Goal: Navigation & Orientation: Understand site structure

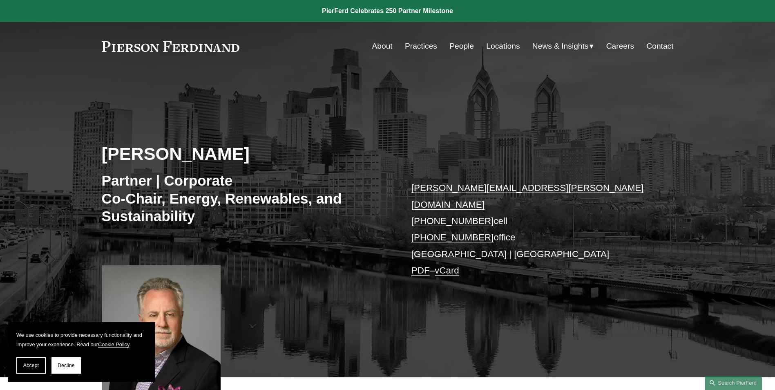
click at [421, 47] on link "Practices" at bounding box center [421, 46] width 32 height 16
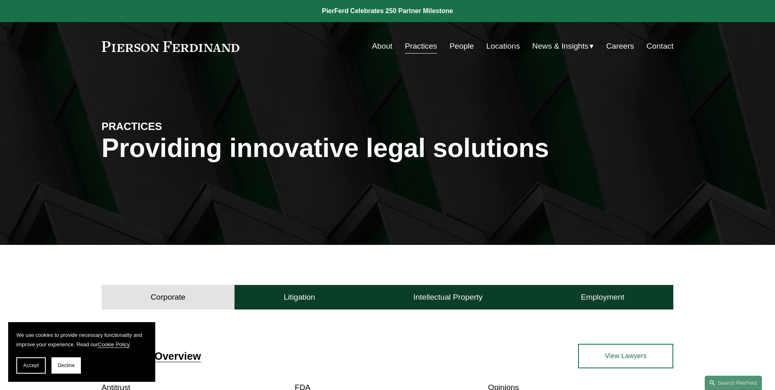
click at [378, 44] on link "About" at bounding box center [382, 46] width 20 height 16
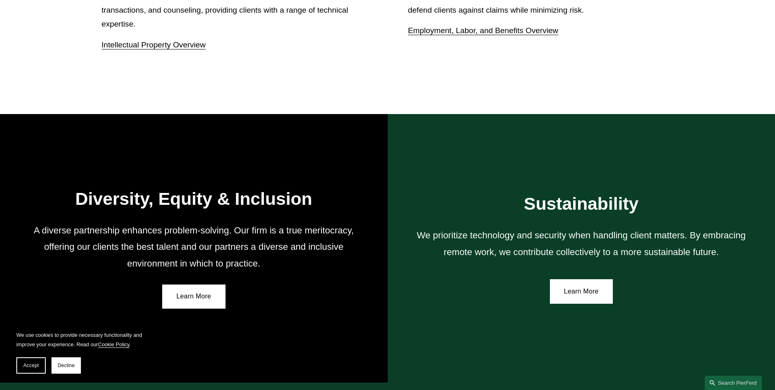
scroll to position [1490, 0]
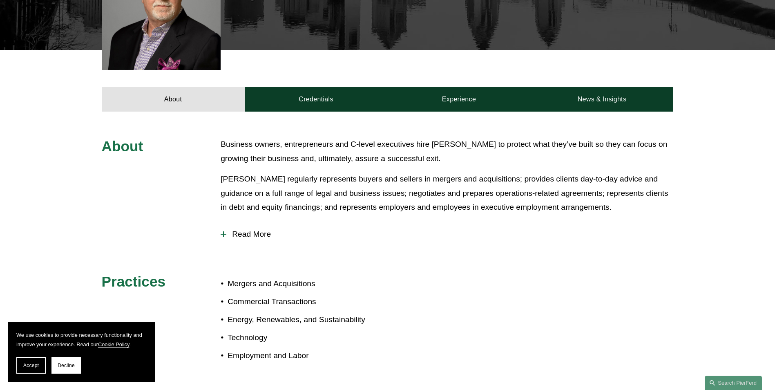
scroll to position [368, 0]
